Goal: Task Accomplishment & Management: Complete application form

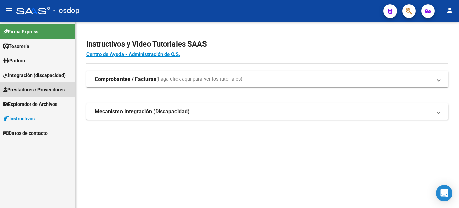
click at [32, 87] on span "Prestadores / Proveedores" at bounding box center [33, 89] width 61 height 7
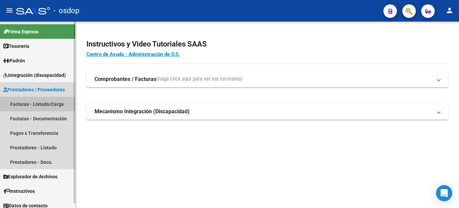
click at [27, 104] on link "Facturas - Listado/Carga" at bounding box center [37, 104] width 75 height 15
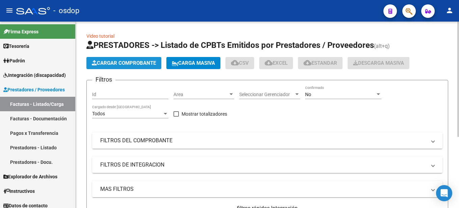
click at [125, 63] on span "Cargar Comprobante" at bounding box center [124, 63] width 64 height 6
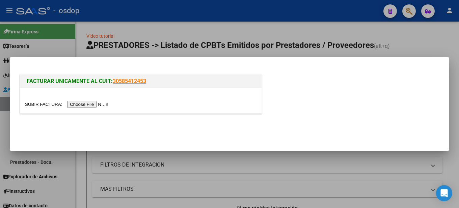
click at [87, 105] on input "file" at bounding box center [67, 104] width 85 height 7
click at [92, 103] on input "file" at bounding box center [67, 104] width 85 height 7
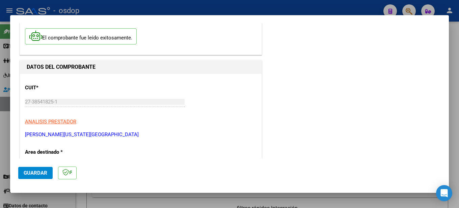
scroll to position [101, 0]
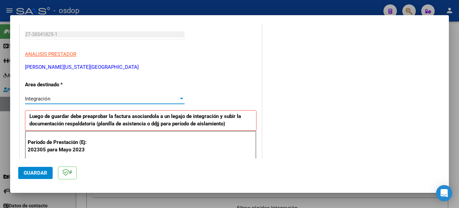
click at [178, 97] on div at bounding box center [181, 98] width 6 height 5
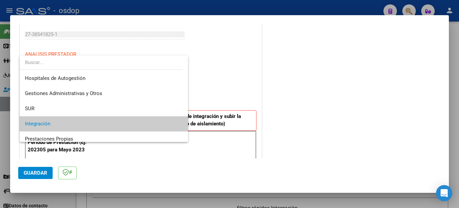
scroll to position [25, 0]
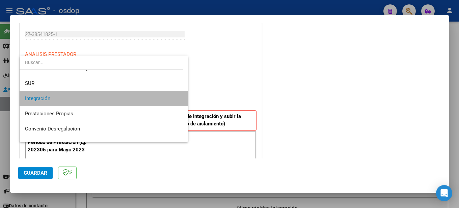
click at [129, 99] on span "Integración" at bounding box center [104, 98] width 158 height 15
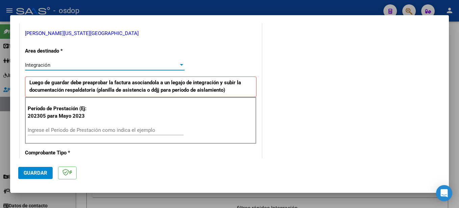
scroll to position [169, 0]
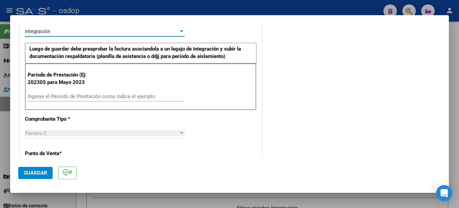
click at [65, 94] on input "Ingrese el Período de Prestación como indica el ejemplo" at bounding box center [106, 96] width 156 height 6
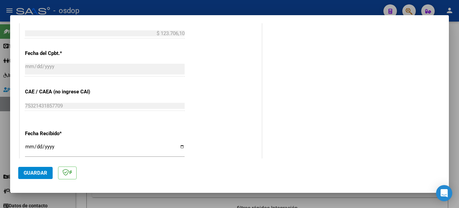
scroll to position [472, 0]
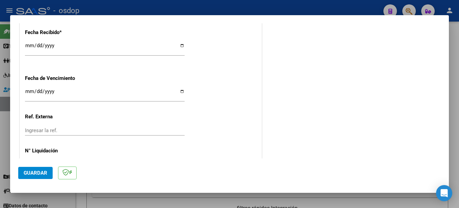
type input "202507"
click at [30, 170] on span "Guardar" at bounding box center [36, 173] width 24 height 6
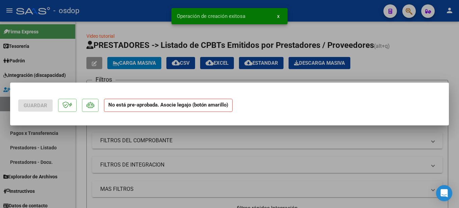
scroll to position [0, 0]
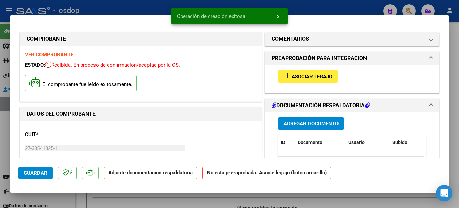
click at [317, 75] on span "Asociar Legajo" at bounding box center [311, 77] width 41 height 6
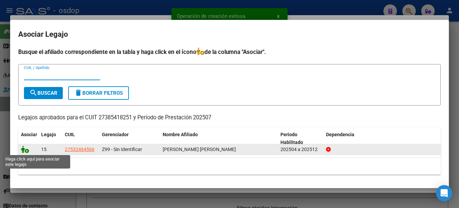
click at [26, 150] on icon at bounding box center [25, 149] width 8 height 7
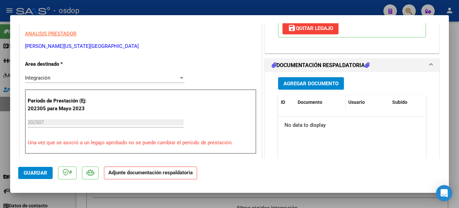
scroll to position [169, 0]
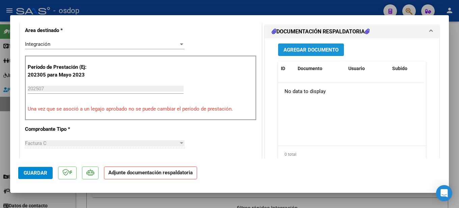
click at [315, 47] on span "Agregar Documento" at bounding box center [310, 50] width 55 height 6
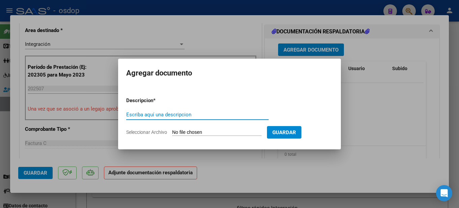
click at [181, 112] on input "Escriba aquí una descripcion" at bounding box center [197, 115] width 142 height 6
type input "planilla de asistencia mes de [PERSON_NAME] [PERSON_NAME]"
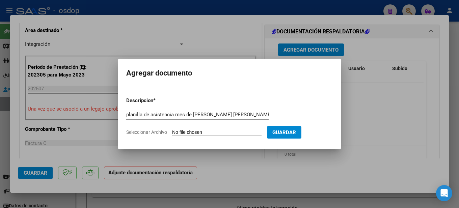
click at [196, 133] on input "Seleccionar Archivo" at bounding box center [216, 133] width 89 height 6
type input "C:\fakepath\planilla de asistencia [PERSON_NAME].jpg"
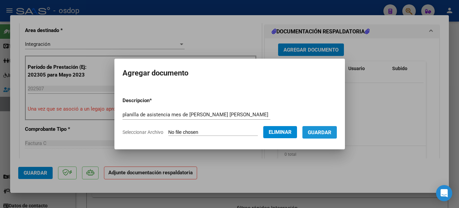
click at [331, 133] on span "Guardar" at bounding box center [320, 133] width 24 height 6
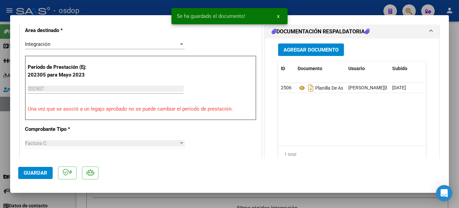
click at [452, 71] on div at bounding box center [229, 104] width 459 height 208
type input "$ 0,00"
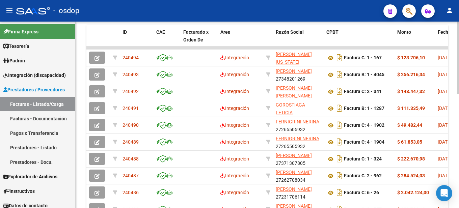
scroll to position [292, 0]
